Goal: Information Seeking & Learning: Learn about a topic

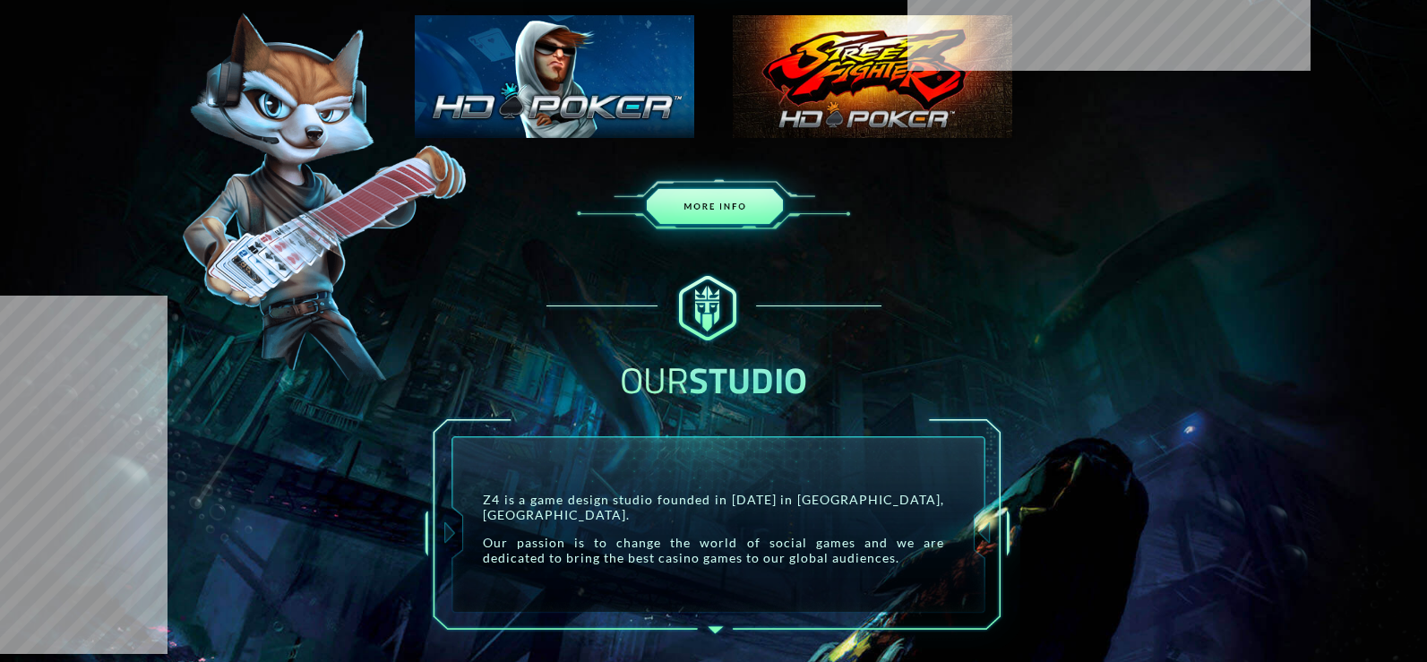
scroll to position [1165, 0]
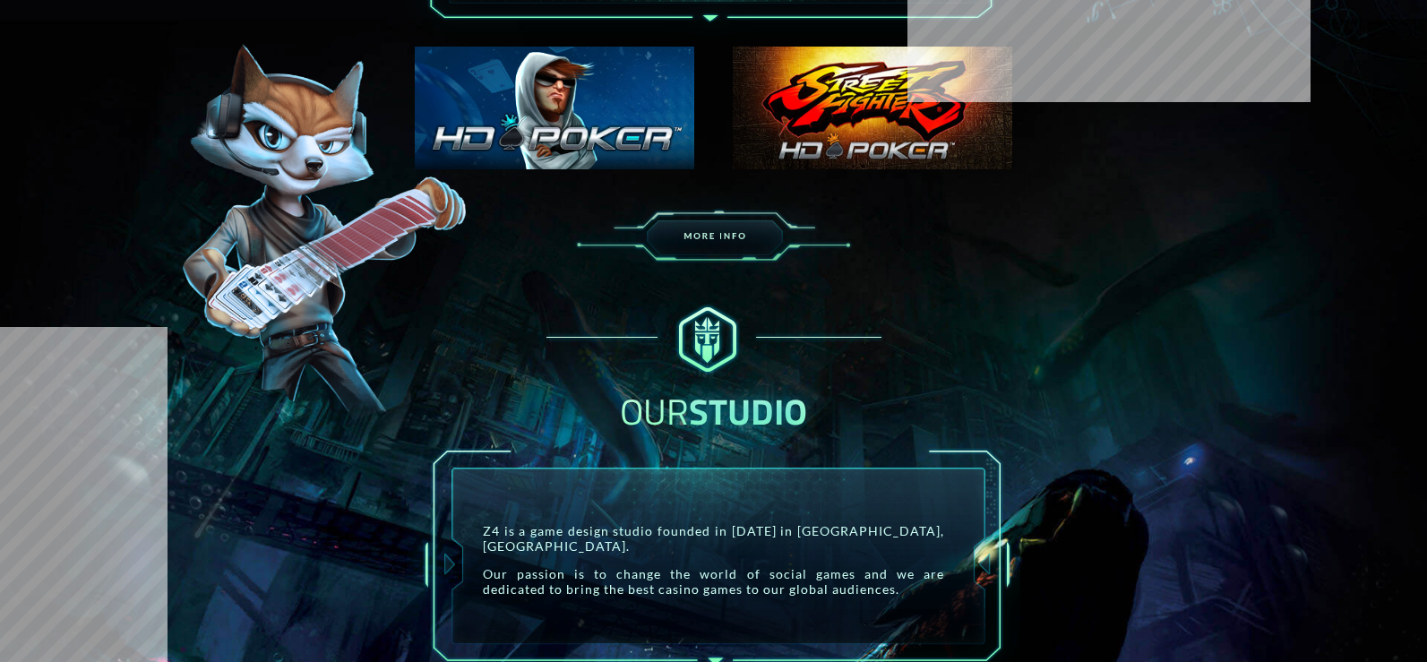
click at [795, 119] on img at bounding box center [873, 108] width 280 height 123
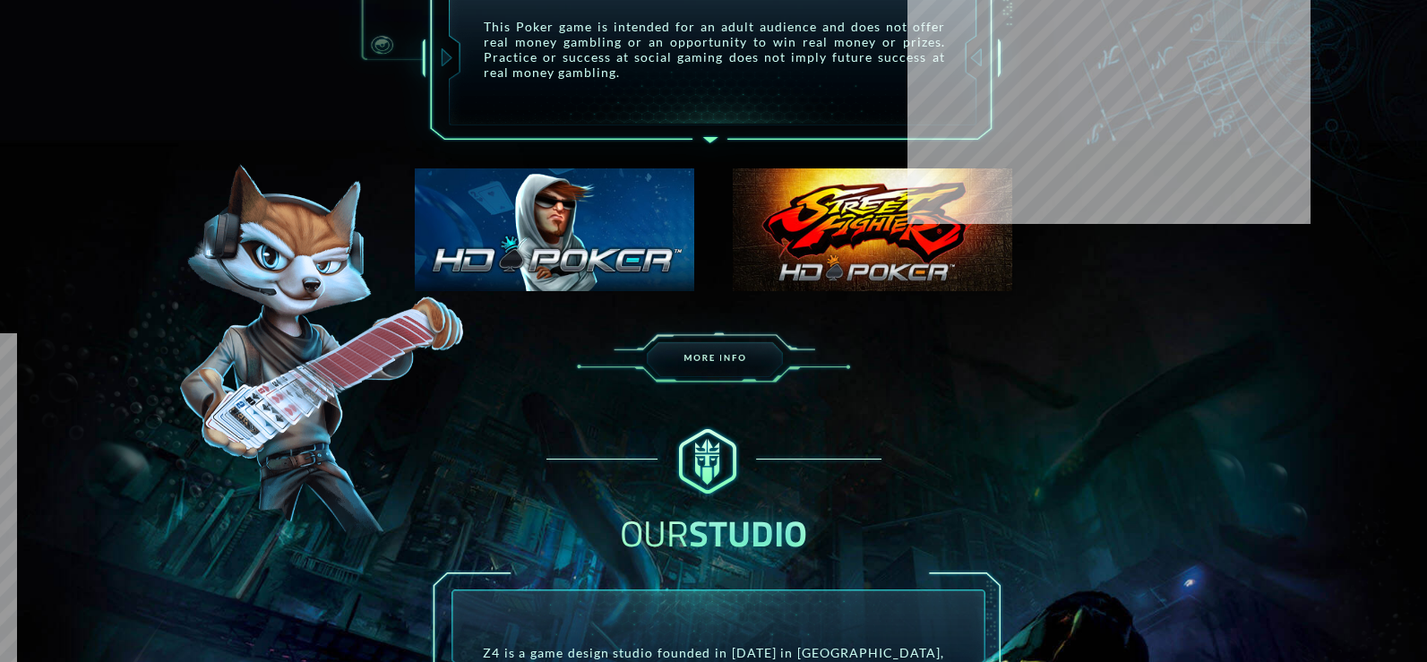
scroll to position [1075, 0]
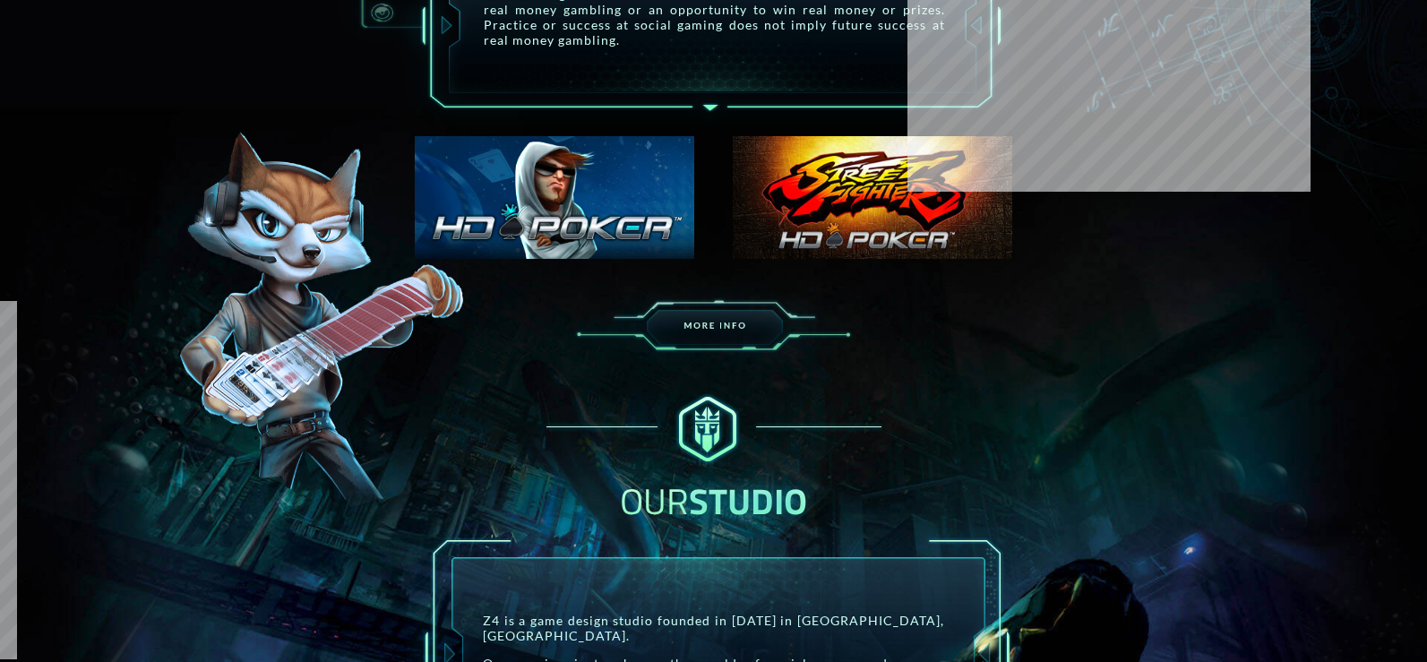
click at [828, 232] on img at bounding box center [873, 197] width 280 height 123
drag, startPoint x: 828, startPoint y: 232, endPoint x: 755, endPoint y: 214, distance: 74.8
drag, startPoint x: 755, startPoint y: 214, endPoint x: 586, endPoint y: 210, distance: 169.4
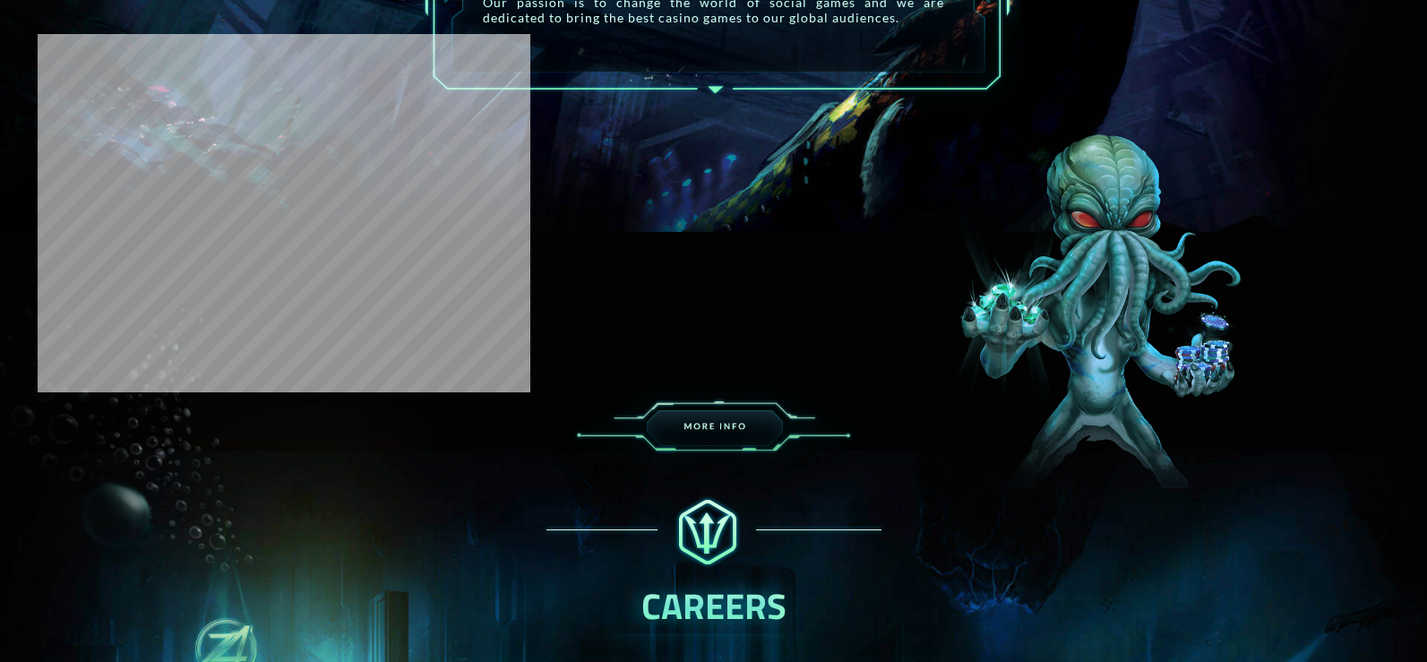
scroll to position [1703, 0]
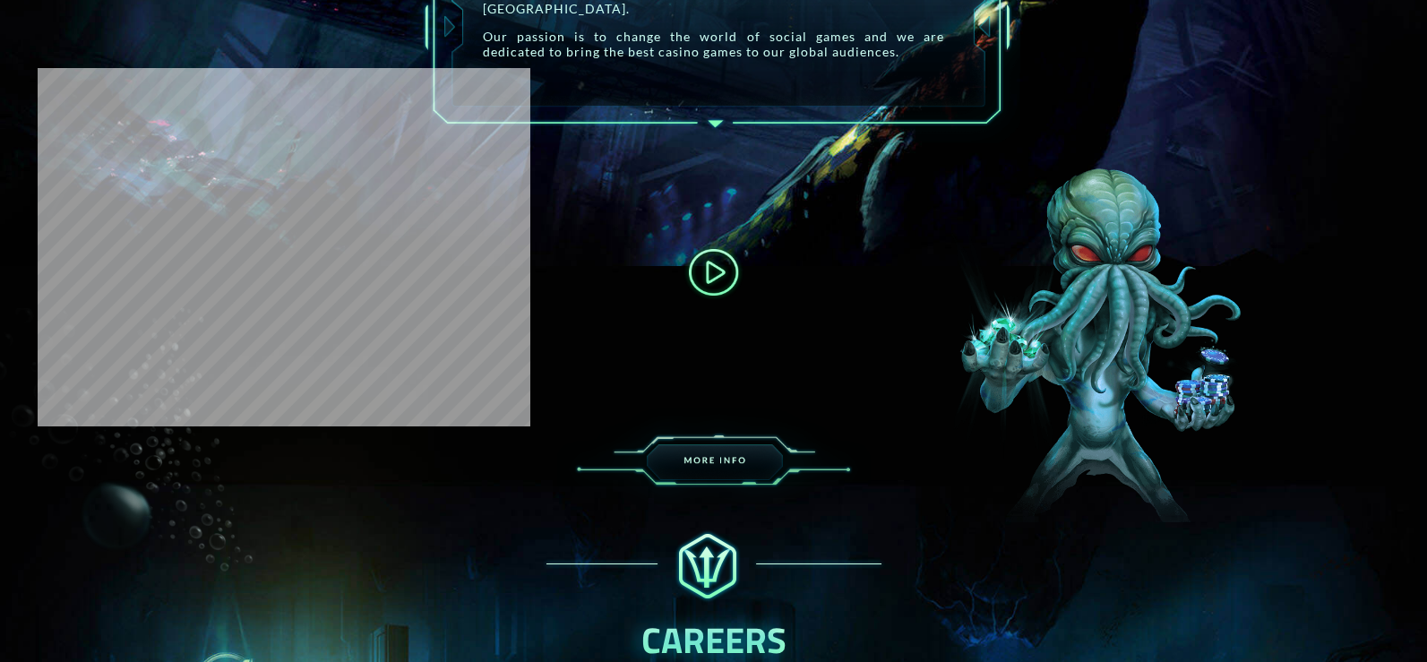
click at [702, 253] on button at bounding box center [713, 272] width 69 height 69
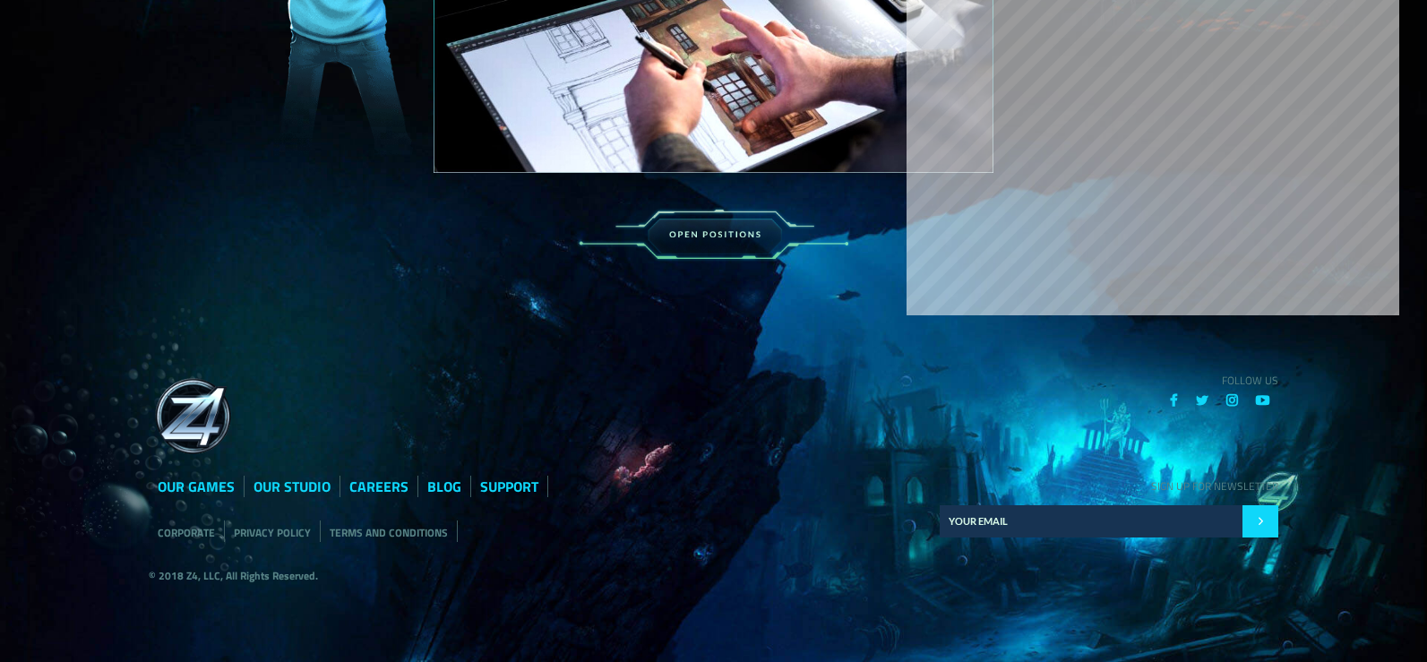
scroll to position [2729, 0]
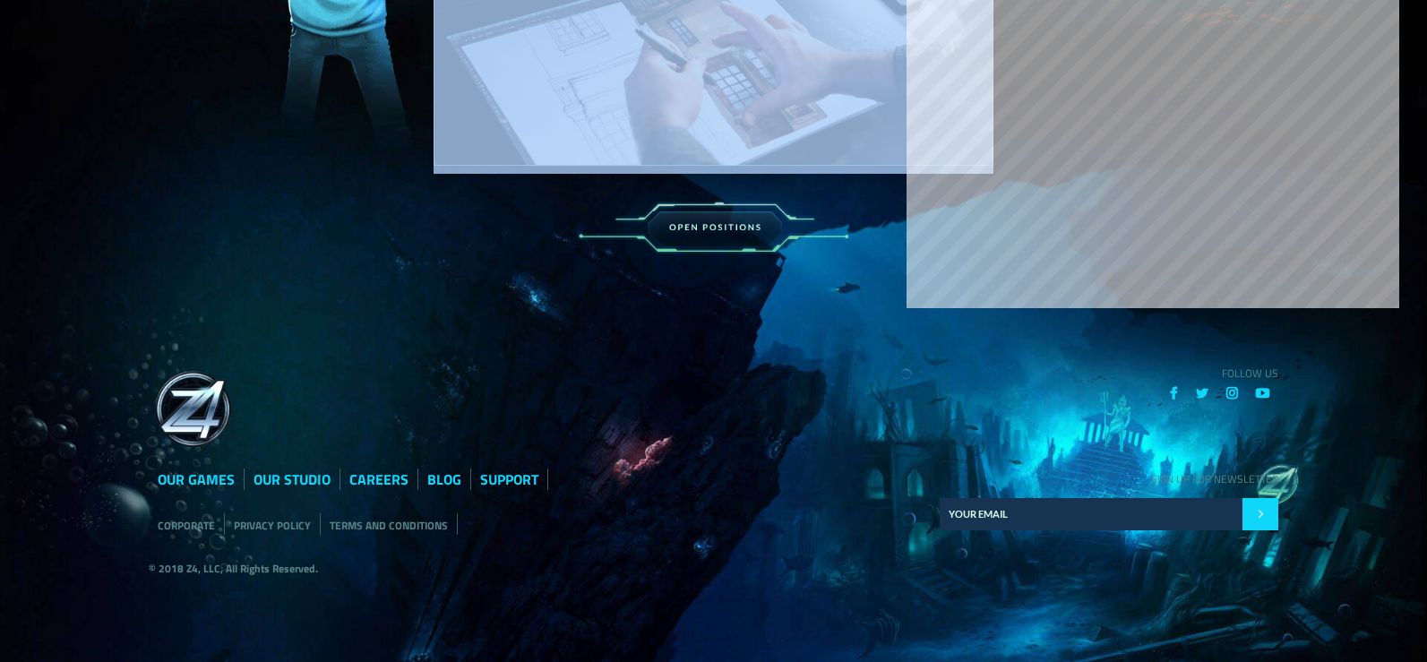
drag, startPoint x: 703, startPoint y: 171, endPoint x: 707, endPoint y: 180, distance: 10.0
click at [707, 180] on div at bounding box center [714, 120] width 636 height 341
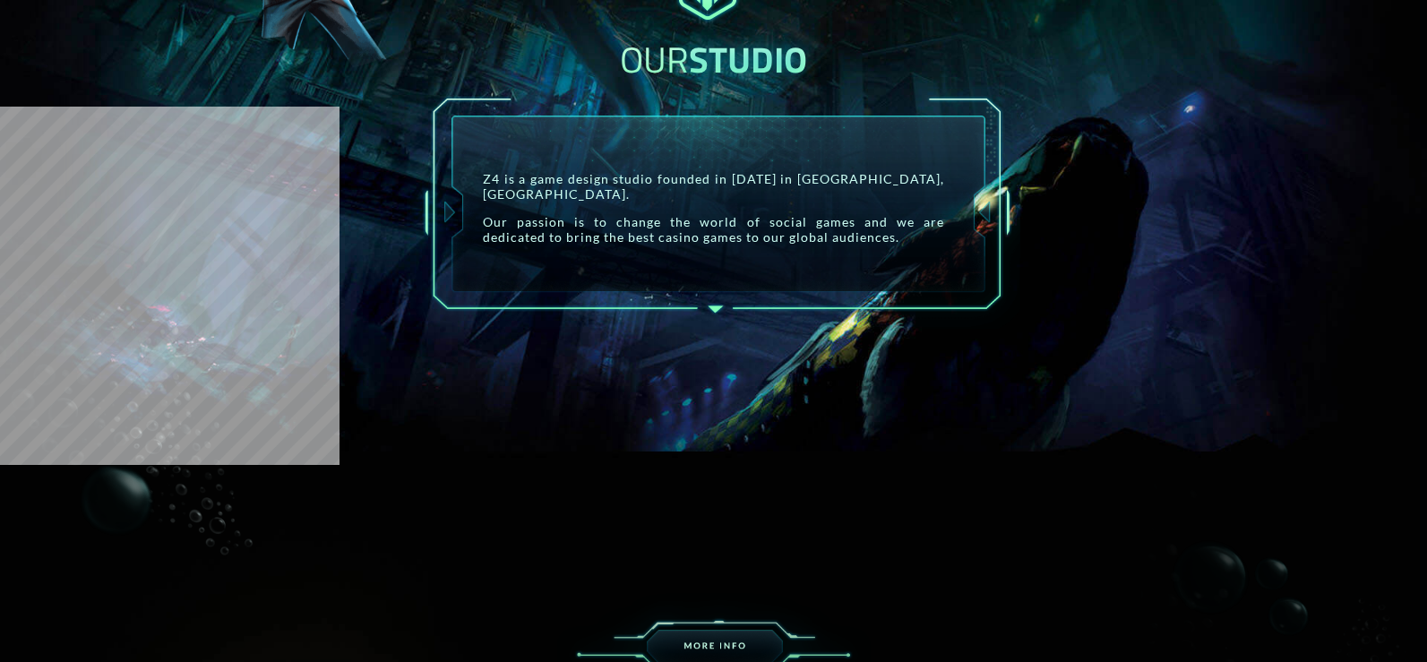
scroll to position [1295, 0]
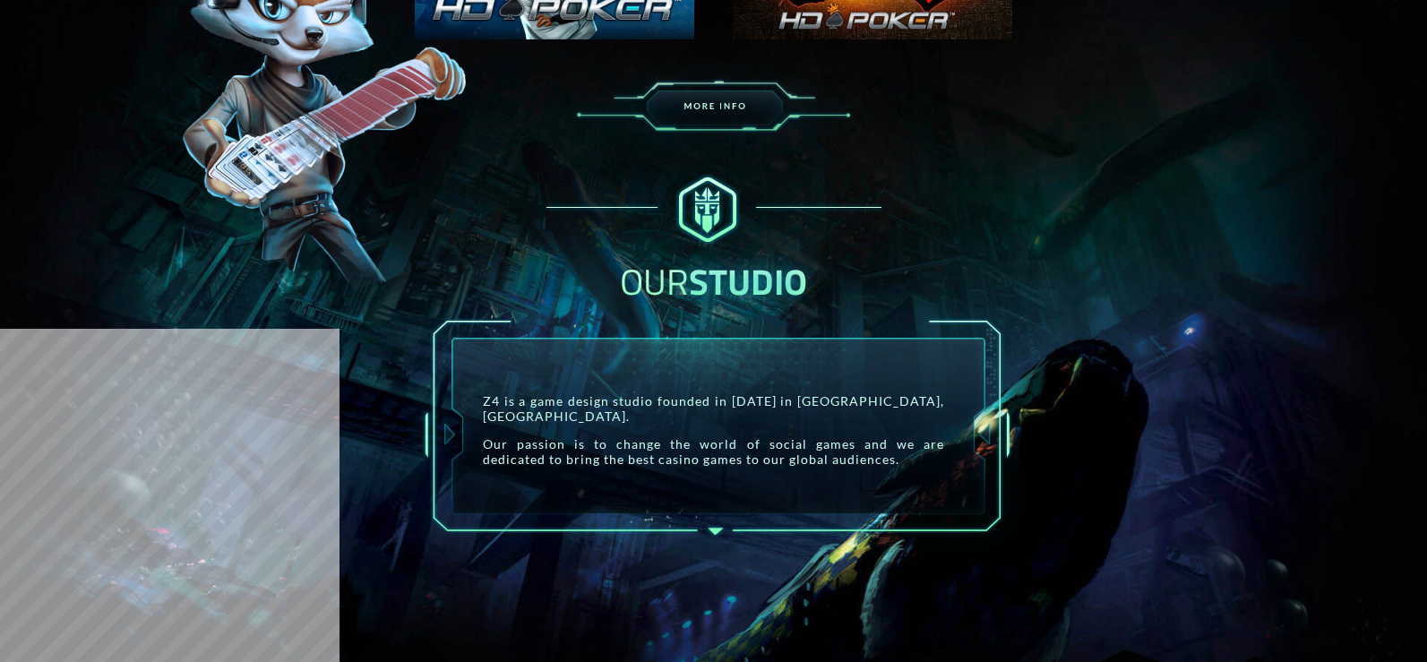
drag, startPoint x: 1349, startPoint y: 516, endPoint x: 1337, endPoint y: 515, distance: 11.7
click at [1349, 516] on div "Z4 is a game design studio founded in [DATE] in [GEOGRAPHIC_DATA], [GEOGRAPHIC_…" at bounding box center [713, 430] width 1413 height 242
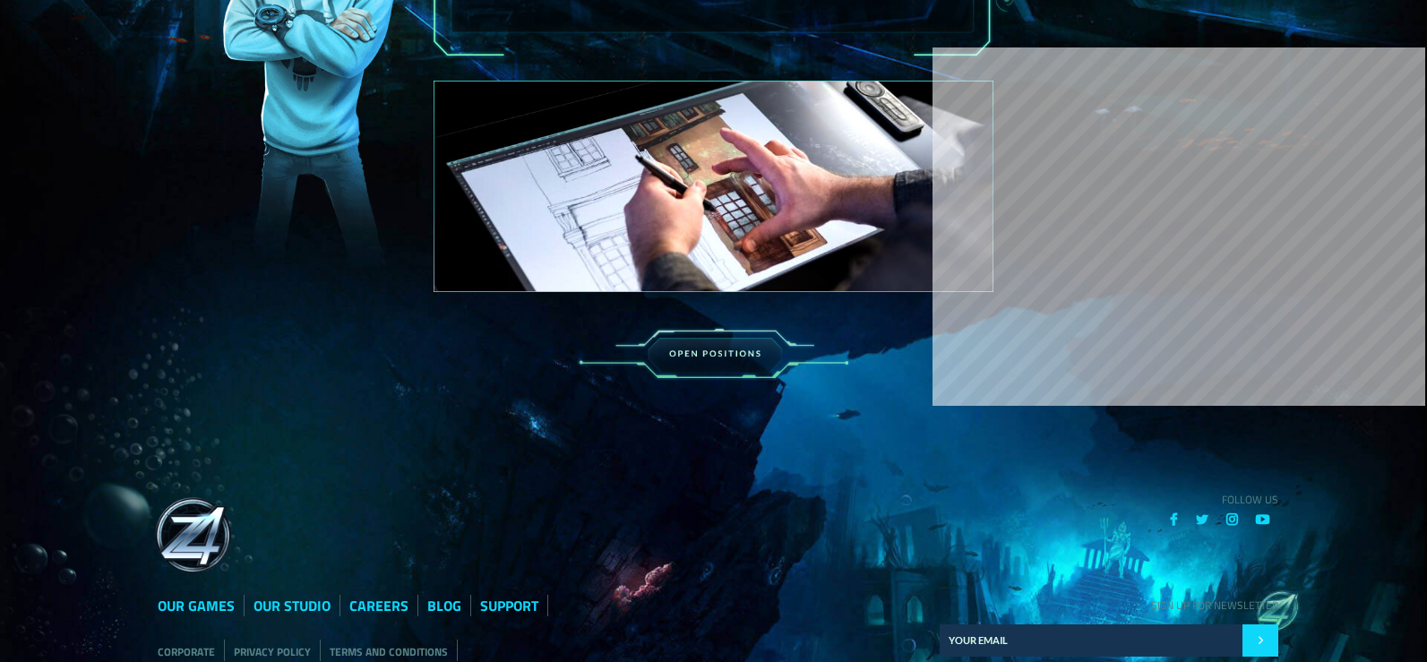
scroll to position [2639, 0]
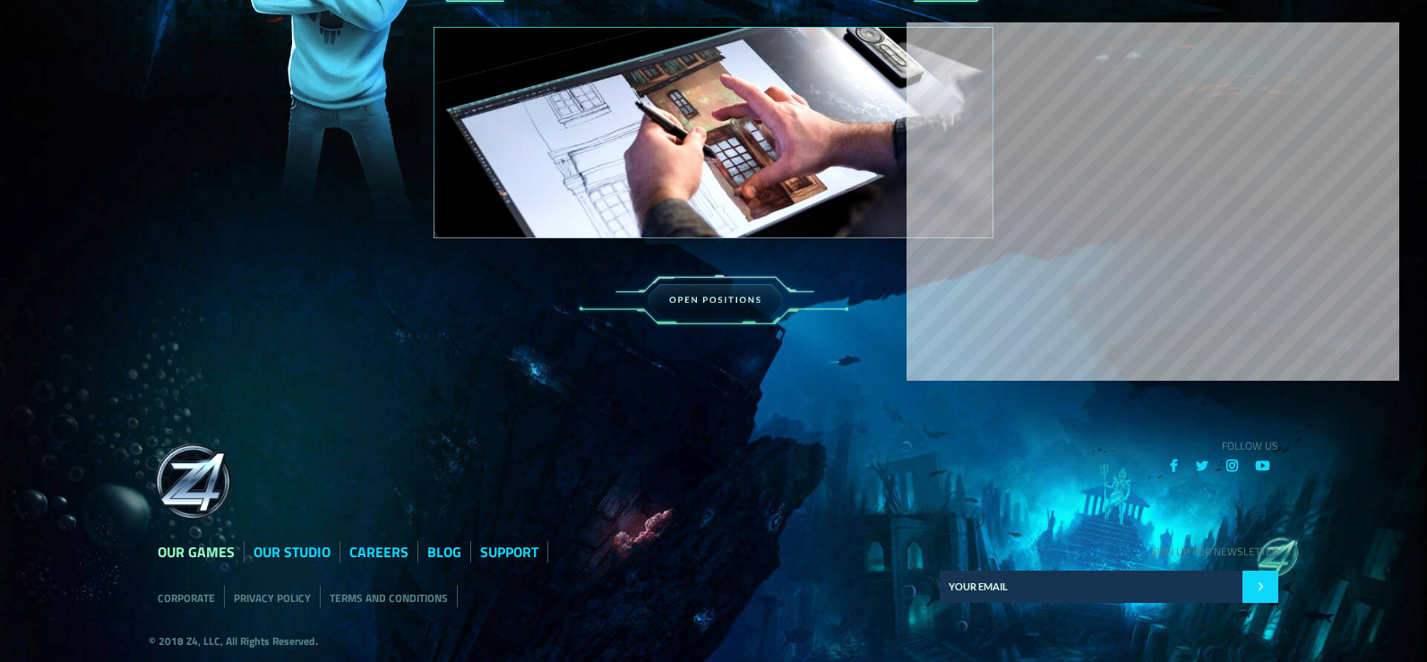
click at [184, 563] on link "OUR GAMES" at bounding box center [196, 552] width 77 height 22
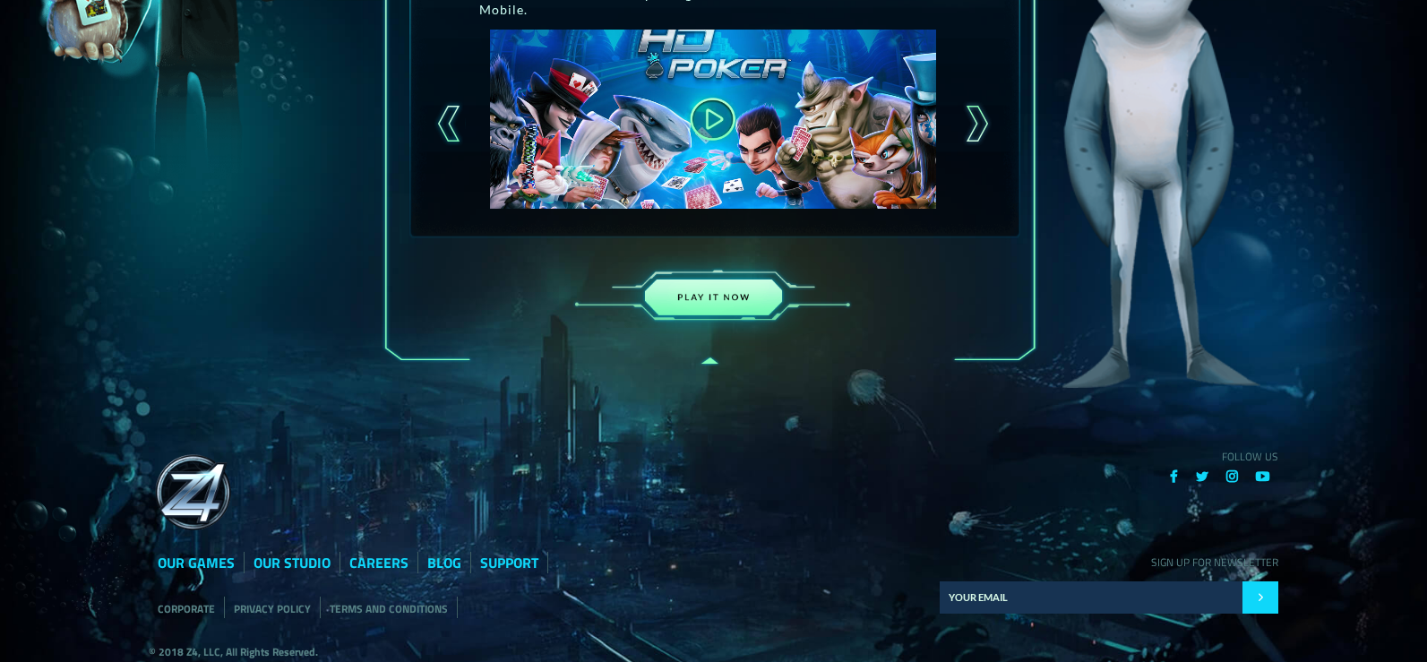
scroll to position [627, 0]
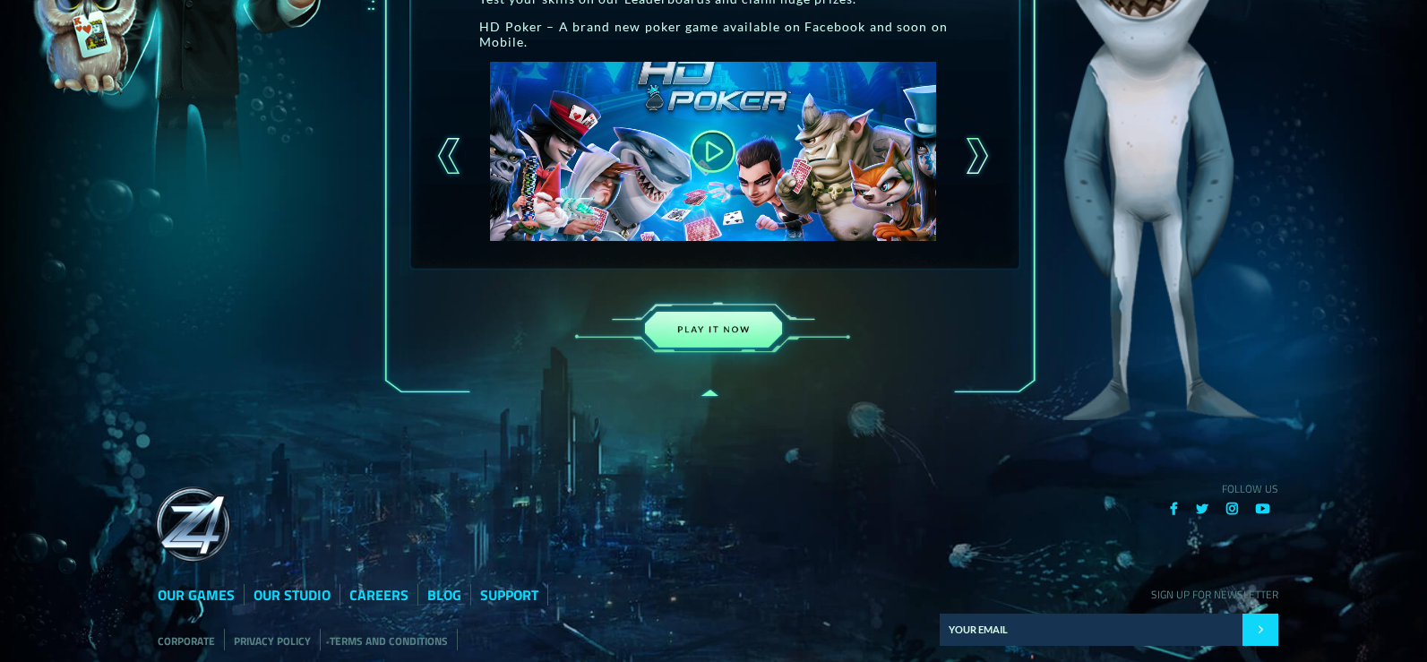
click at [711, 348] on img at bounding box center [714, 330] width 314 height 108
